Goal: Find specific page/section: Find specific page/section

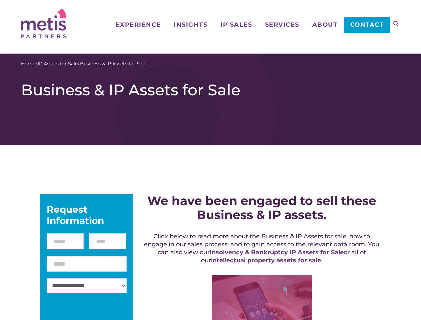
click at [396, 24] on icon at bounding box center [395, 23] width 5 height 5
